Goal: Transaction & Acquisition: Download file/media

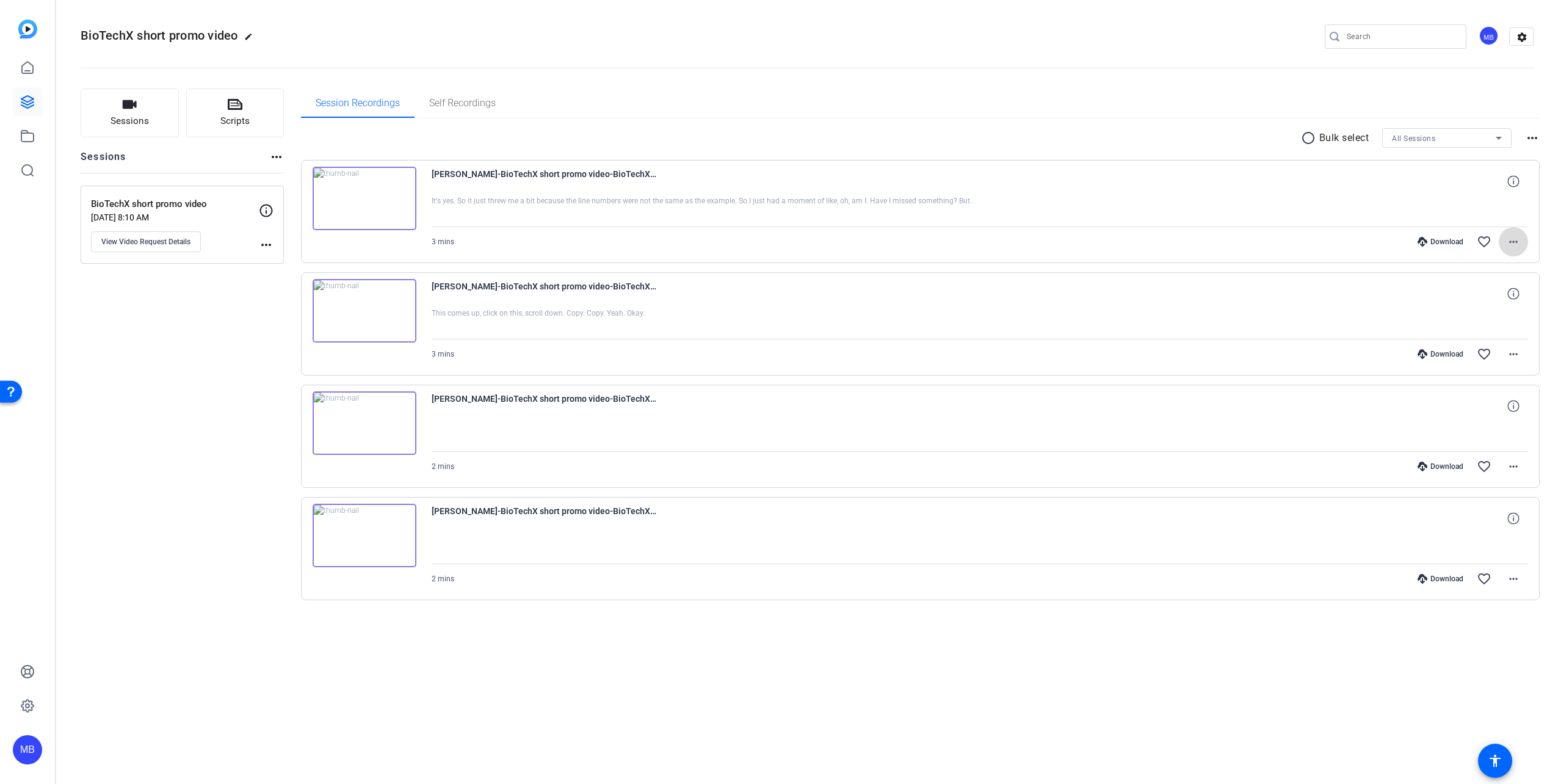
click at [1515, 241] on mat-icon "more_horiz" at bounding box center [1513, 242] width 15 height 15
click at [1493, 290] on span "Download MP4" at bounding box center [1482, 297] width 74 height 15
click at [1516, 351] on mat-icon "more_horiz" at bounding box center [1513, 354] width 15 height 15
click at [1487, 405] on span "Download MP4" at bounding box center [1482, 409] width 74 height 15
click at [1514, 467] on mat-icon "more_horiz" at bounding box center [1513, 466] width 15 height 15
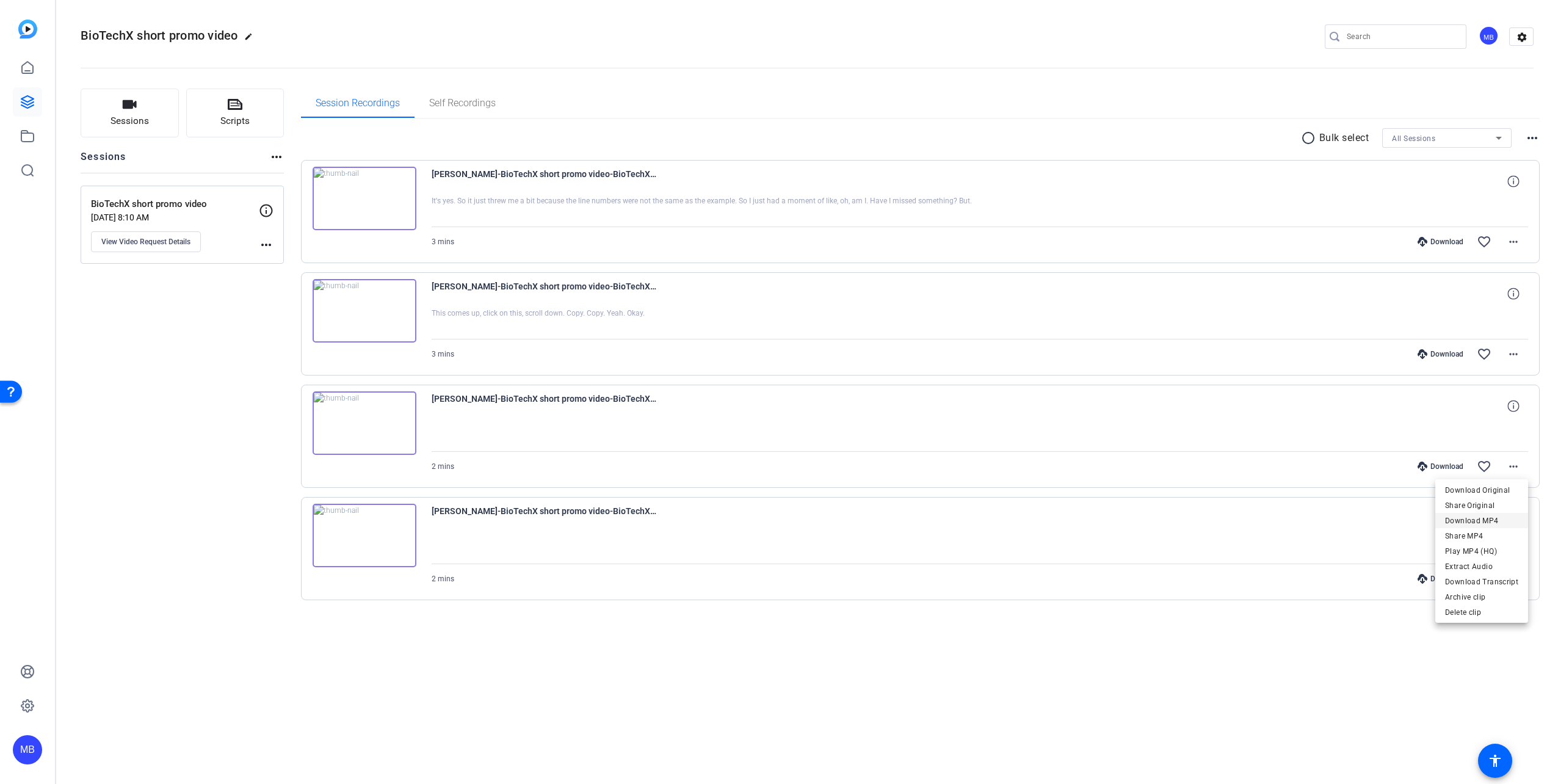
click at [1490, 516] on span "Download MP4" at bounding box center [1482, 520] width 74 height 15
click at [1515, 578] on mat-icon "more_horiz" at bounding box center [1513, 578] width 15 height 15
click at [1473, 638] on span "Download MP4" at bounding box center [1476, 633] width 86 height 15
